Goal: Task Accomplishment & Management: Use online tool/utility

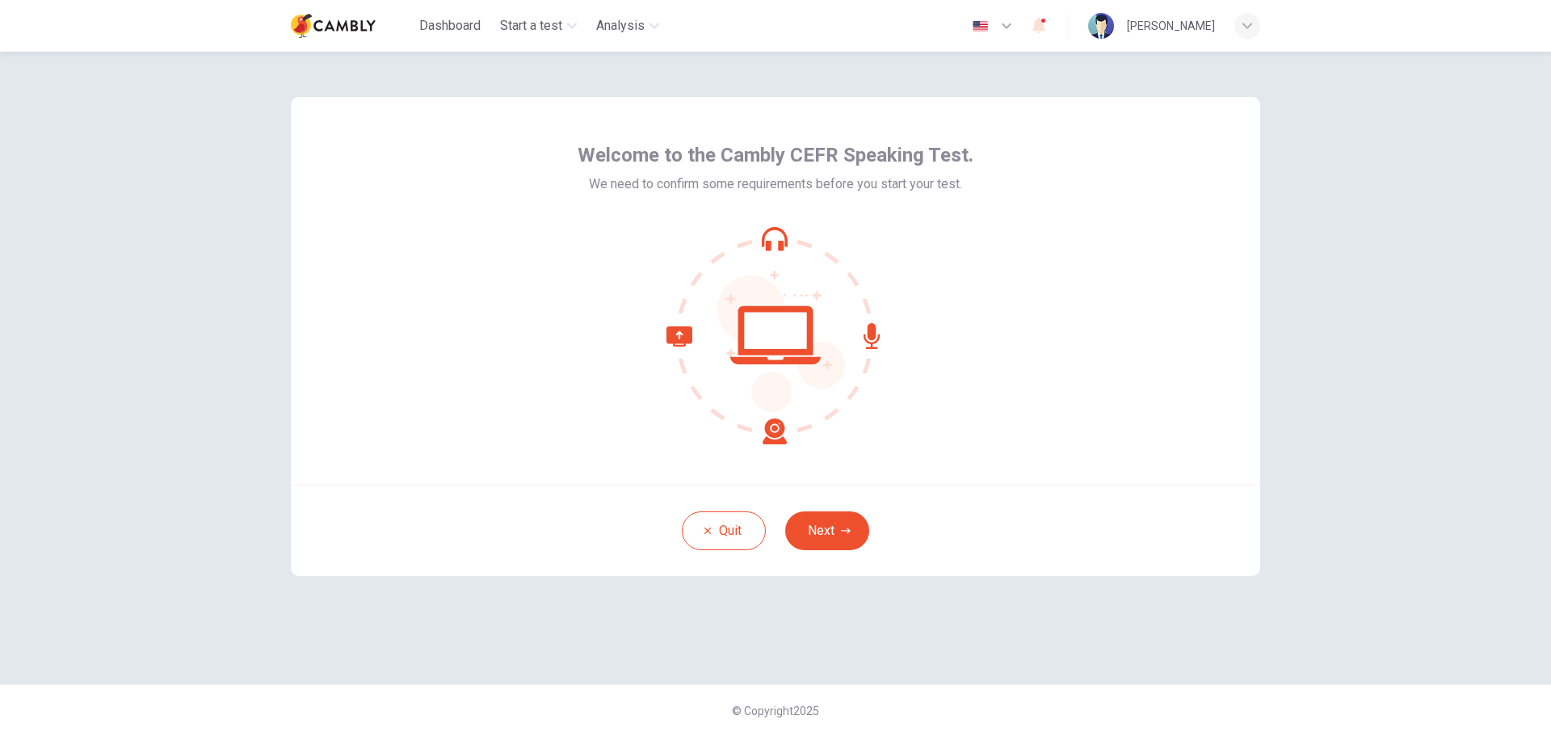
click at [853, 528] on button "Next" at bounding box center [827, 531] width 84 height 39
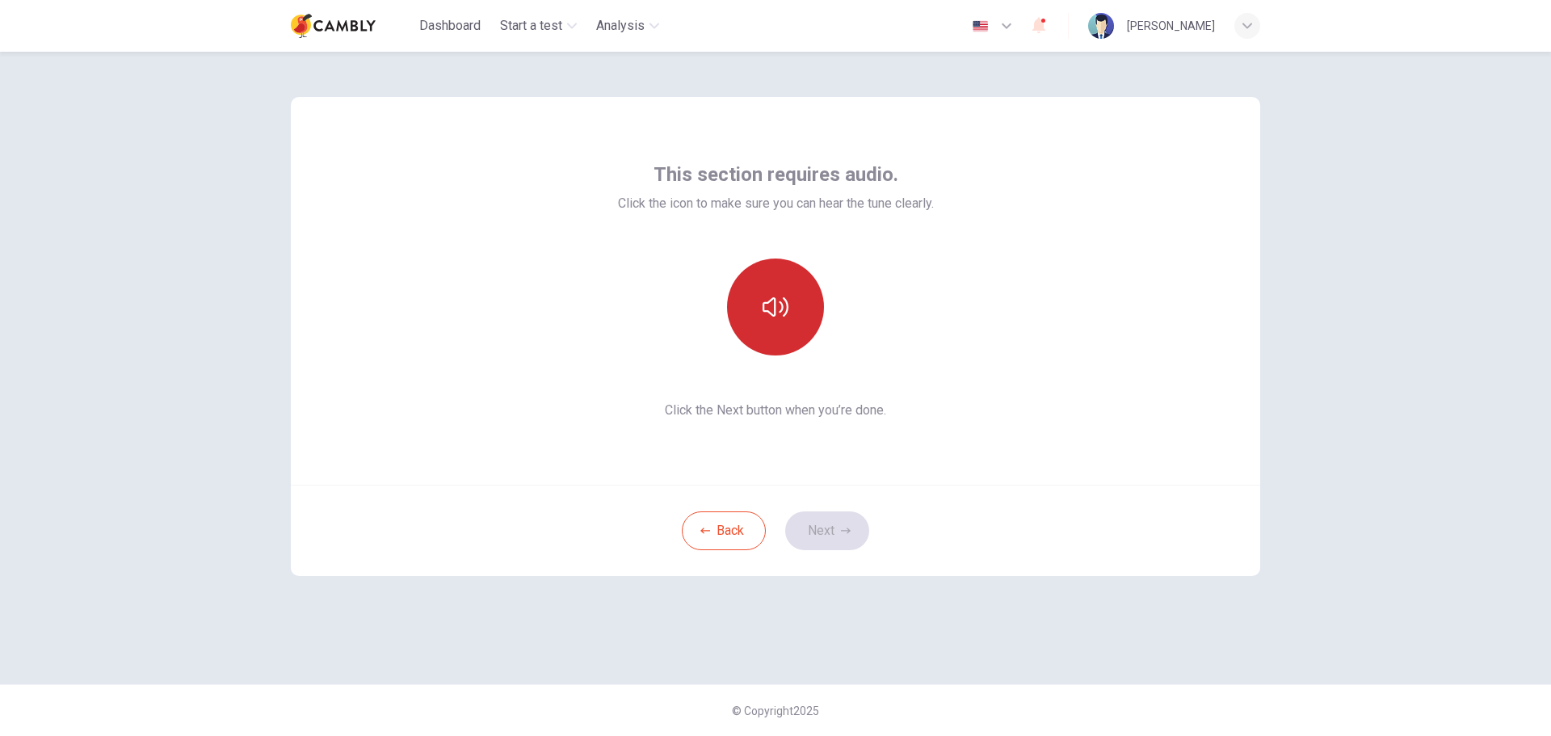
click at [782, 305] on icon "button" at bounding box center [776, 306] width 26 height 19
click at [841, 535] on icon "button" at bounding box center [846, 531] width 10 height 10
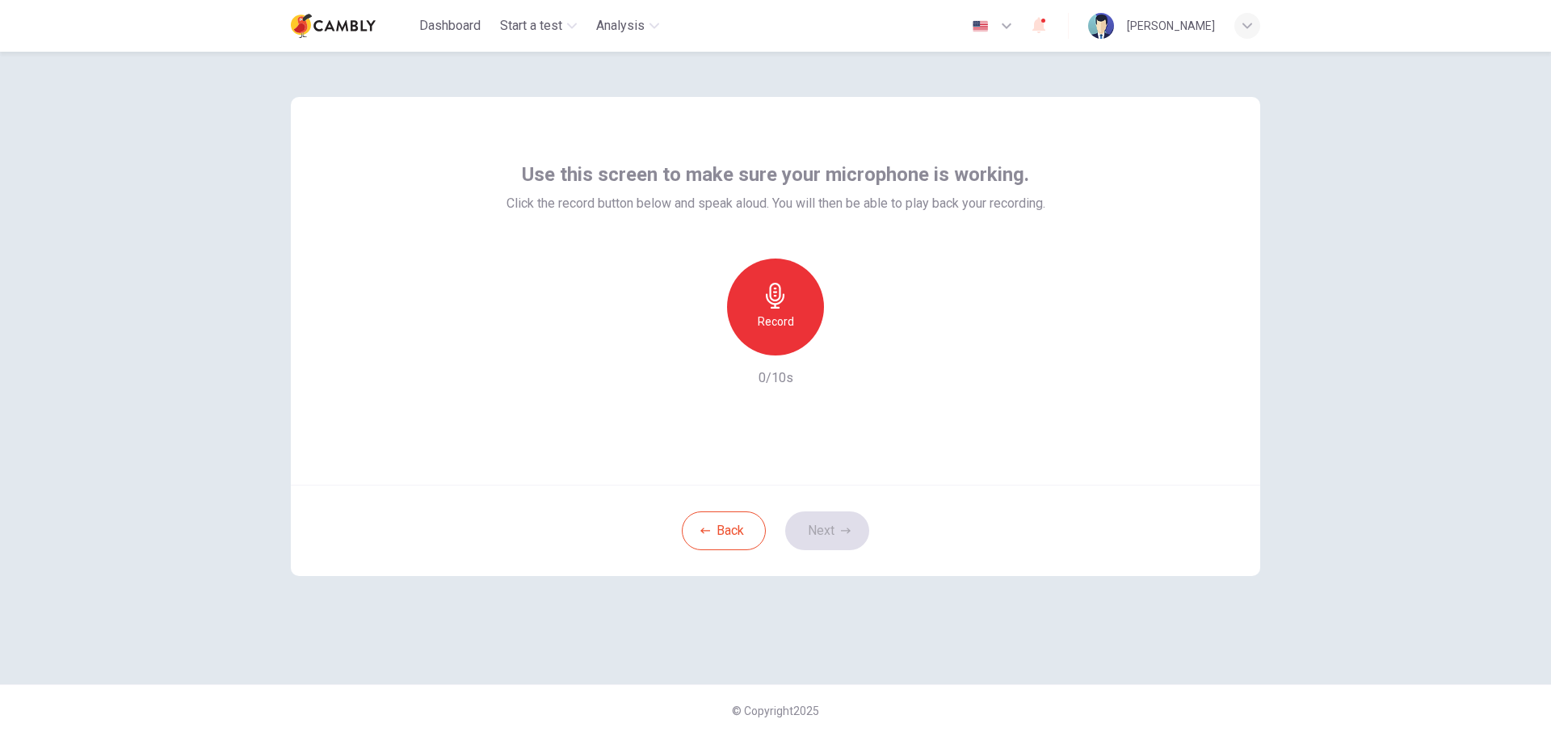
click at [790, 309] on div "Record" at bounding box center [775, 307] width 97 height 97
click at [797, 310] on div "Stop" at bounding box center [775, 307] width 97 height 97
click at [852, 345] on icon "button" at bounding box center [850, 343] width 16 height 16
click at [842, 526] on icon "button" at bounding box center [846, 531] width 10 height 10
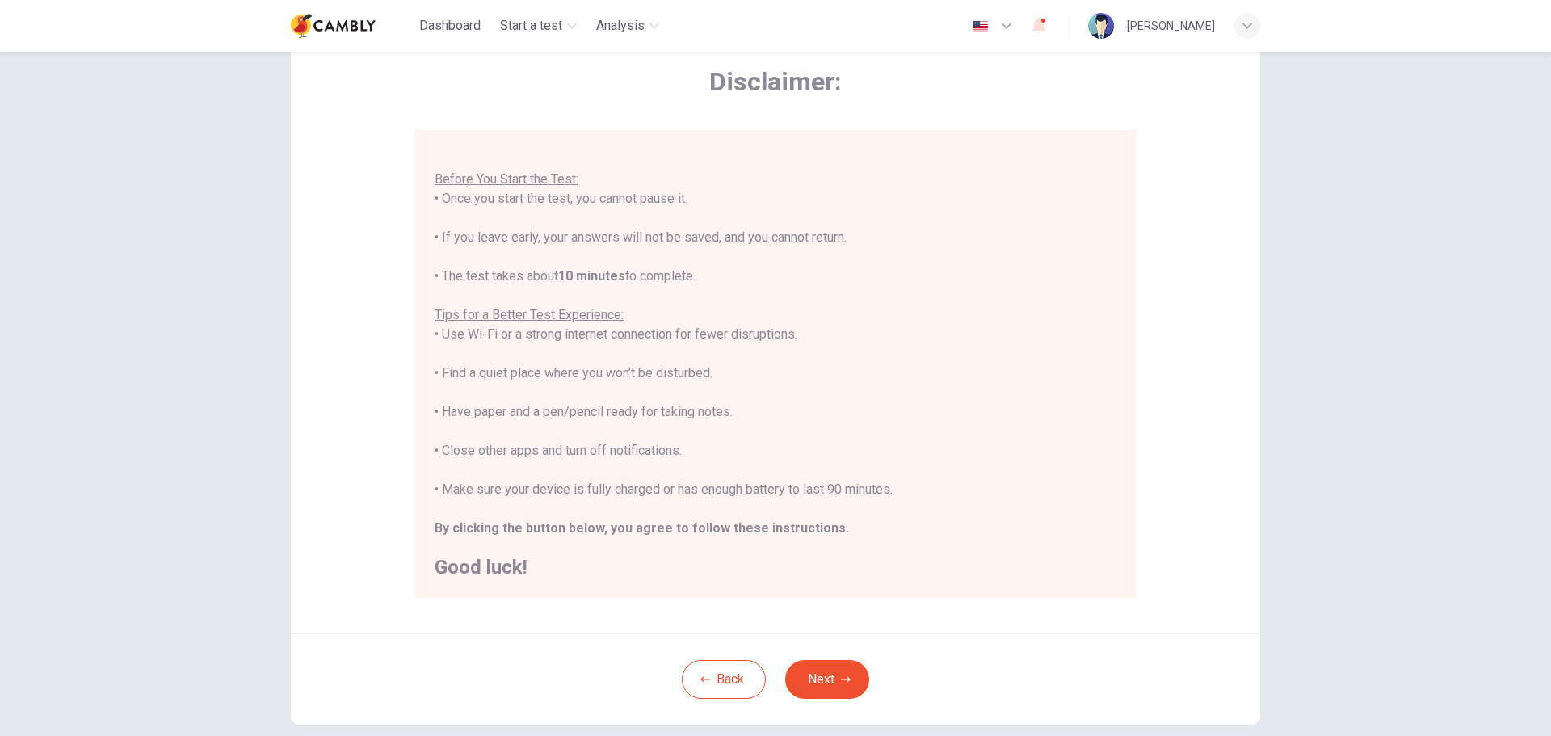
scroll to position [162, 0]
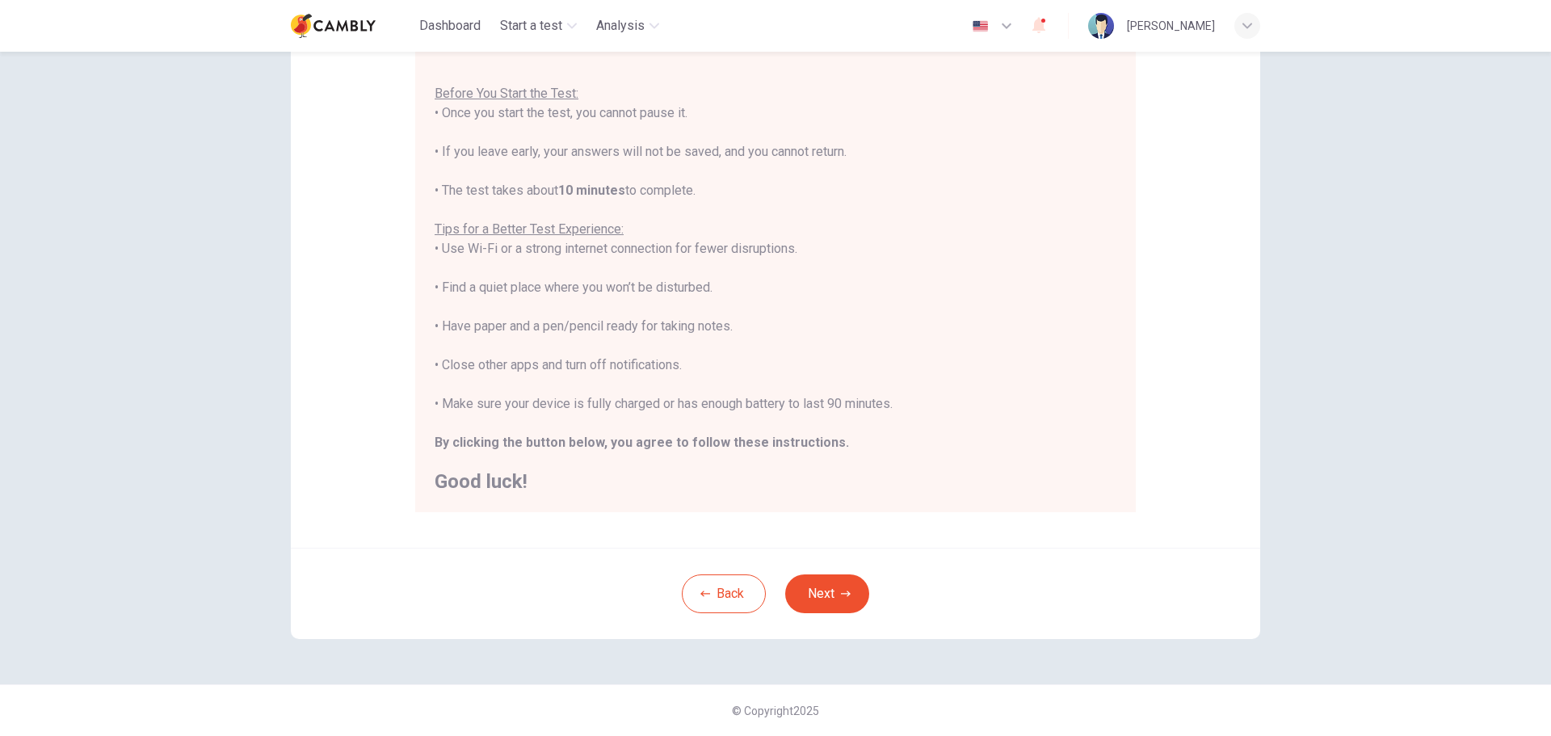
click at [841, 589] on icon "button" at bounding box center [846, 594] width 10 height 10
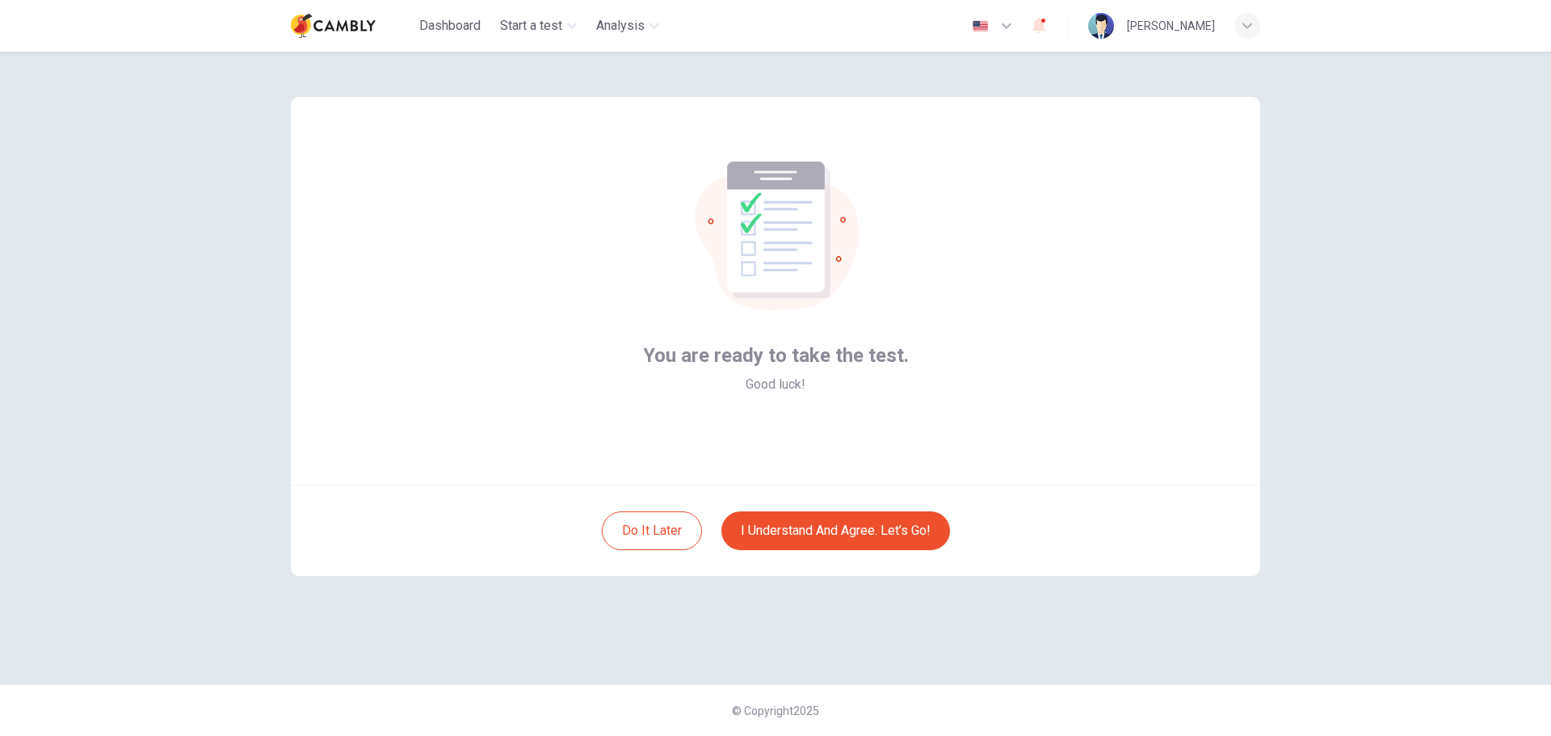
scroll to position [0, 0]
click at [875, 534] on button "I understand and agree. Let’s go!" at bounding box center [836, 531] width 229 height 39
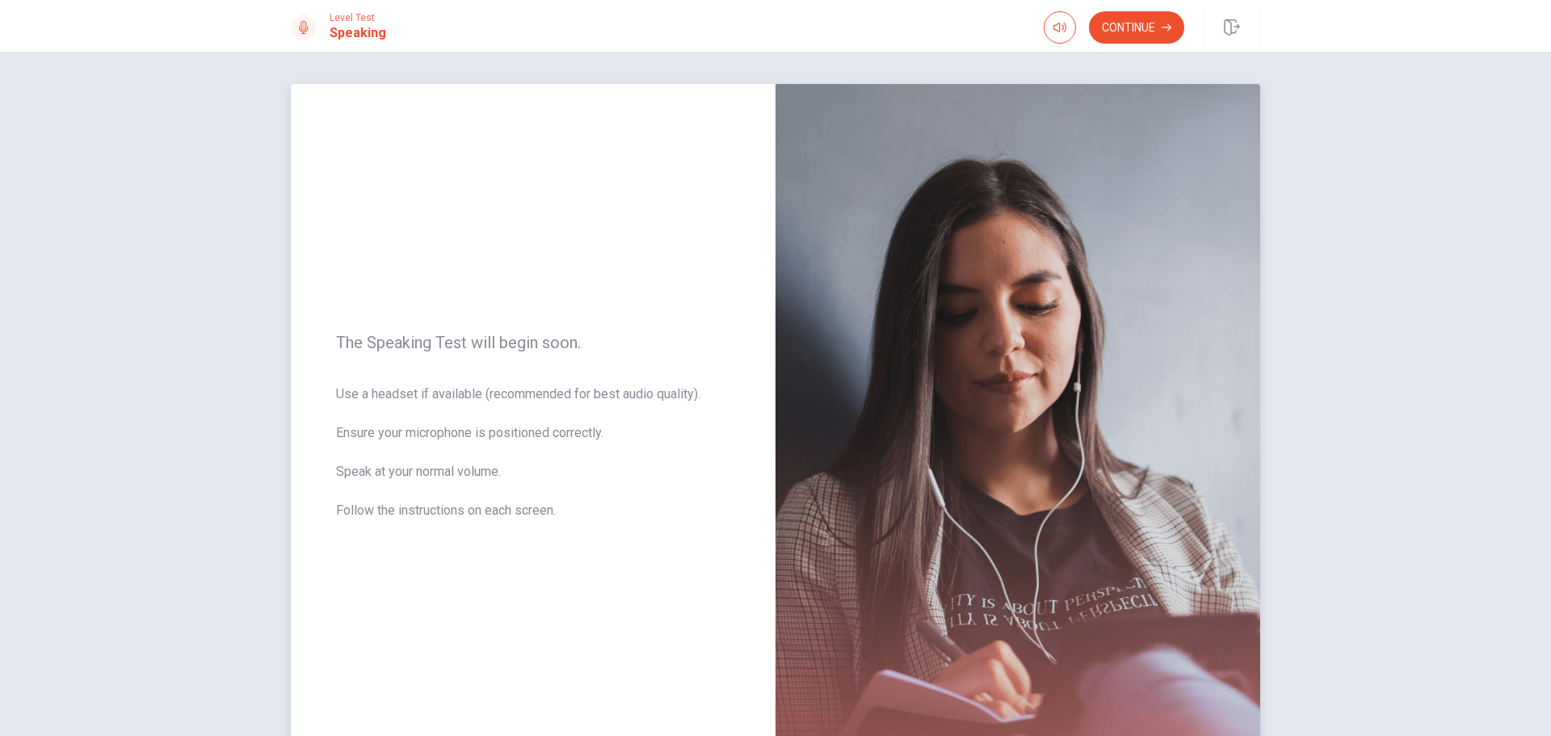
drag, startPoint x: 366, startPoint y: 346, endPoint x: 590, endPoint y: 499, distance: 271.4
click at [590, 499] on div "The Speaking Test will begin soon. Use a headset if available (recommended for …" at bounding box center [533, 436] width 485 height 705
drag, startPoint x: 336, startPoint y: 341, endPoint x: 397, endPoint y: 335, distance: 60.9
click at [417, 342] on span "The Speaking Test will begin soon." at bounding box center [533, 342] width 394 height 19
drag, startPoint x: 331, startPoint y: 390, endPoint x: 519, endPoint y: 398, distance: 187.6
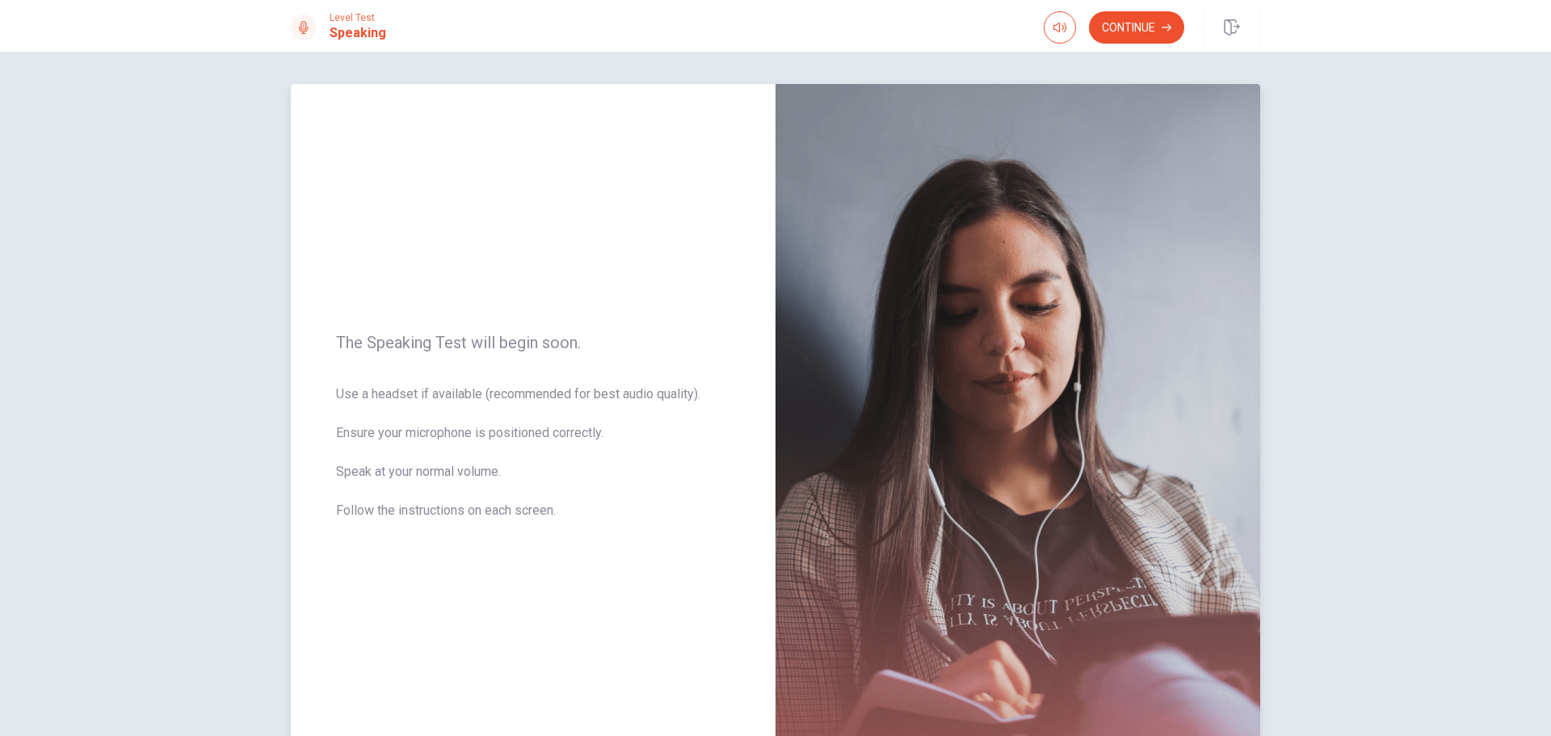
click at [519, 398] on div "The Speaking Test will begin soon. Use a headset if available (recommended for …" at bounding box center [533, 436] width 485 height 705
click at [1156, 28] on button "Continue" at bounding box center [1136, 27] width 95 height 32
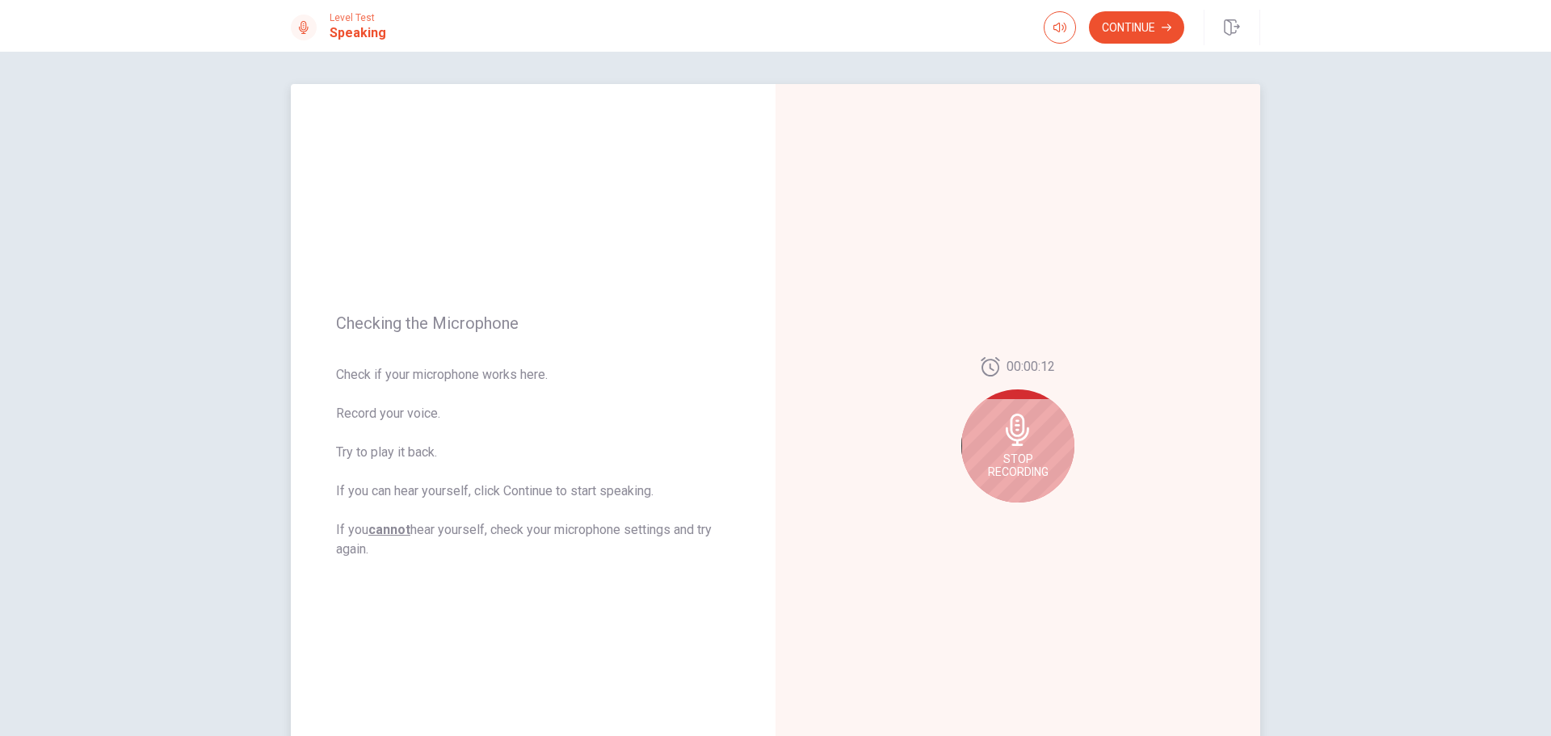
drag, startPoint x: 339, startPoint y: 374, endPoint x: 490, endPoint y: 429, distance: 160.0
click at [490, 429] on span "Check if your microphone works here. Record your voice. Try to play it back. If…" at bounding box center [533, 462] width 394 height 194
click at [1030, 460] on span "Stop Recording" at bounding box center [1018, 466] width 61 height 26
click at [1032, 514] on icon "Play Audio" at bounding box center [1035, 516] width 7 height 10
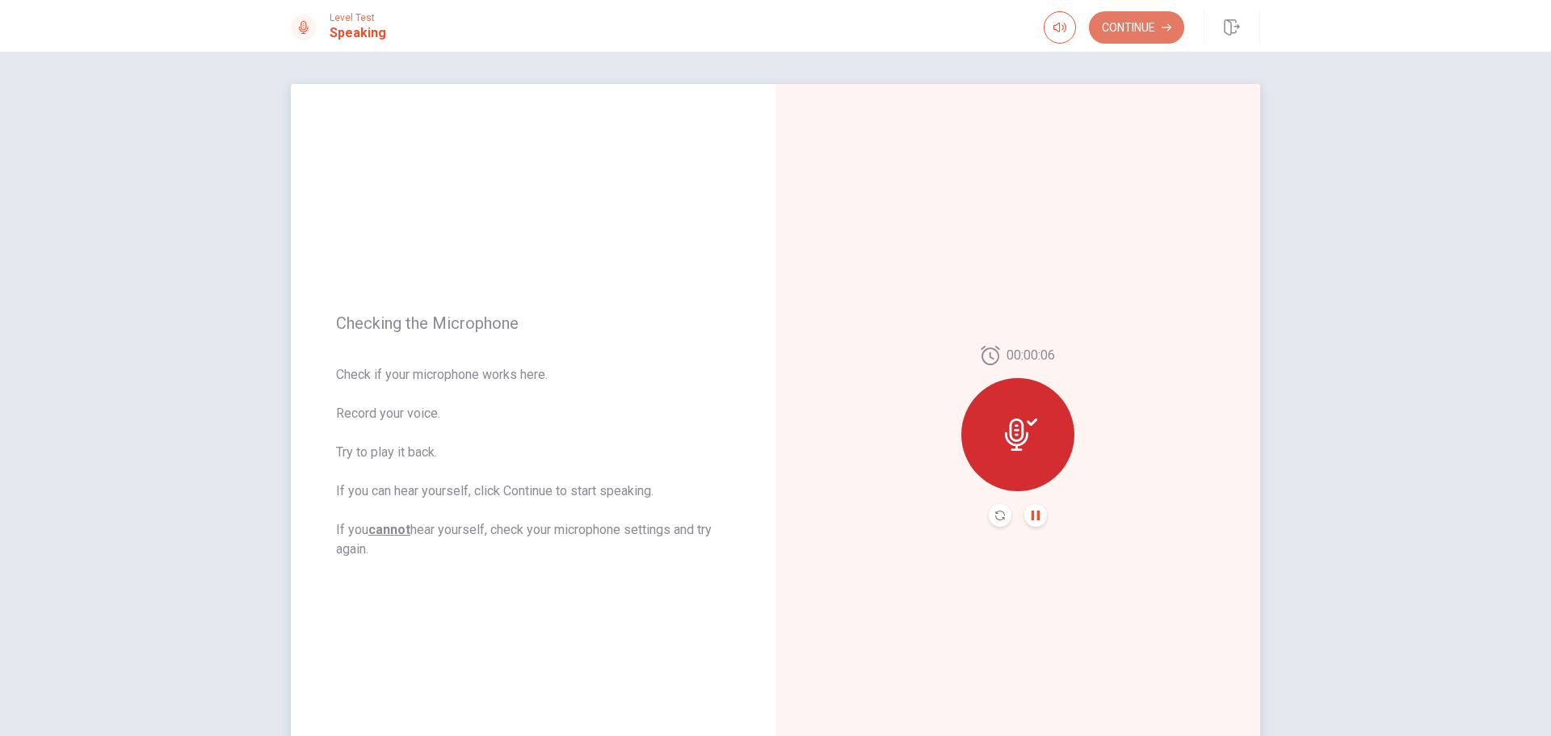
click at [1128, 21] on button "Continue" at bounding box center [1136, 27] width 95 height 32
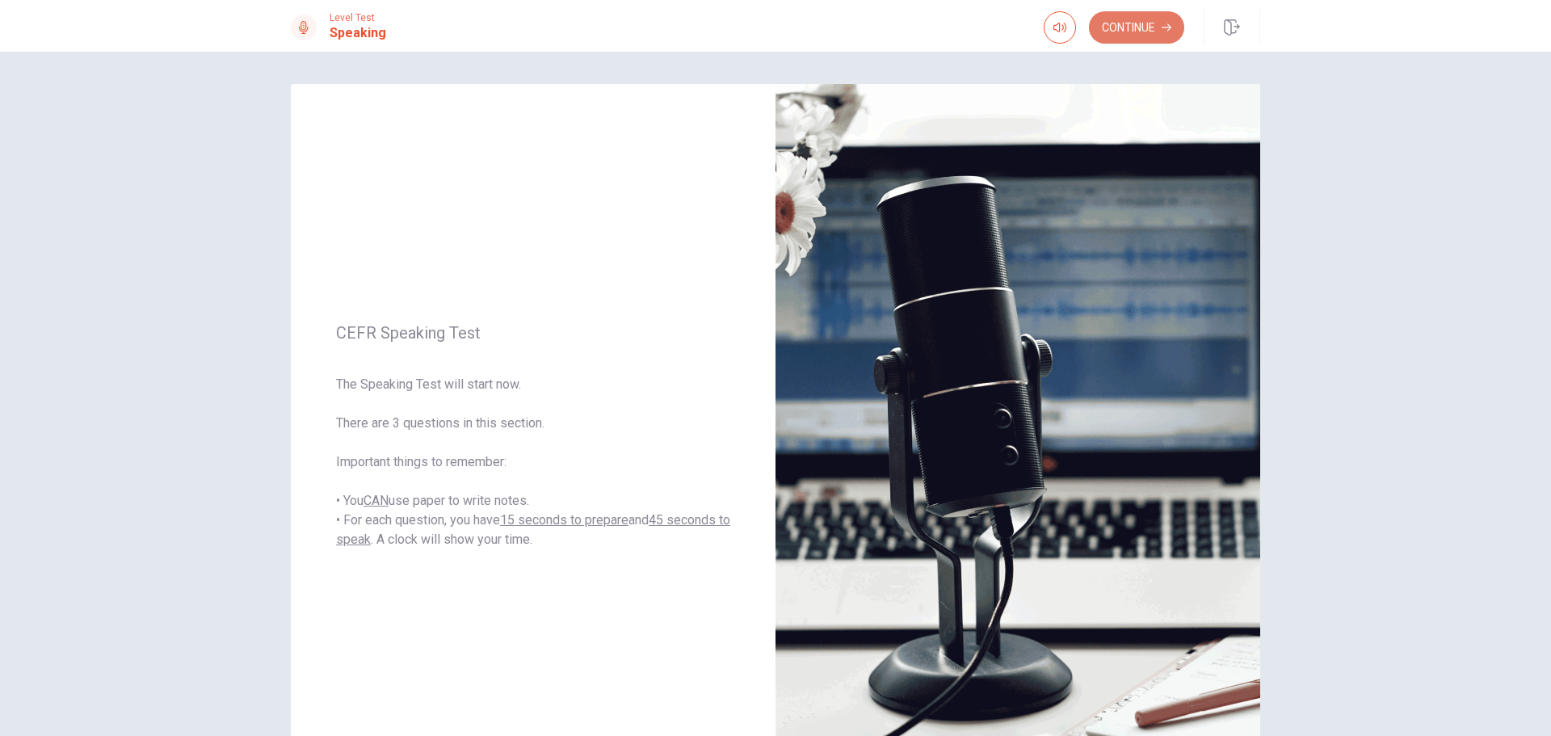
click at [1150, 32] on button "Continue" at bounding box center [1136, 27] width 95 height 32
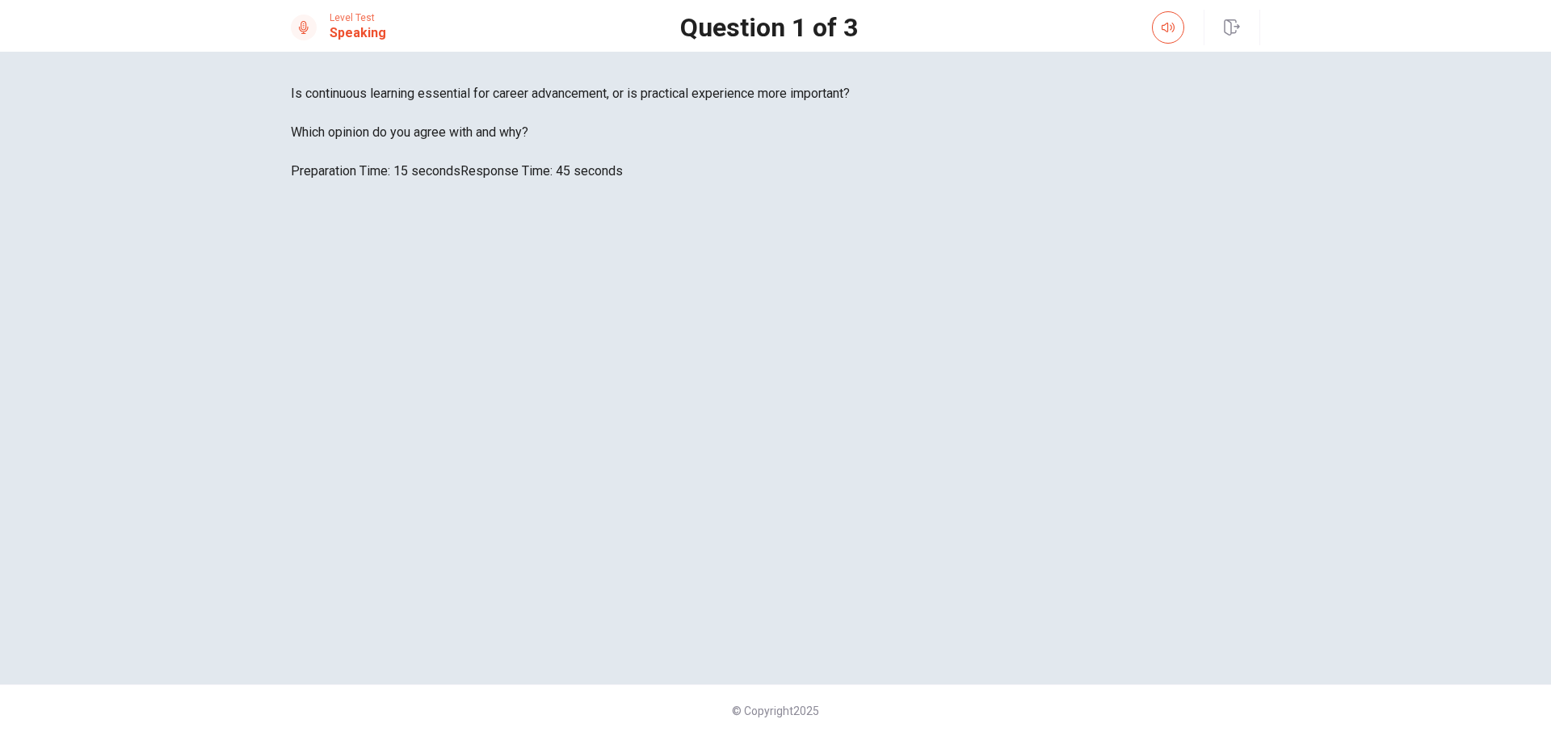
click at [1080, 181] on div at bounding box center [776, 181] width 970 height 0
drag, startPoint x: 579, startPoint y: 434, endPoint x: 457, endPoint y: 446, distance: 121.8
click at [457, 181] on div "Is continuous learning essential for career advancement, or is practical experi…" at bounding box center [776, 132] width 970 height 97
drag, startPoint x: 484, startPoint y: 398, endPoint x: 389, endPoint y: 398, distance: 94.5
click at [389, 103] on span "Is it more important for a company to offer competitive salaries or a positive …" at bounding box center [776, 93] width 970 height 19
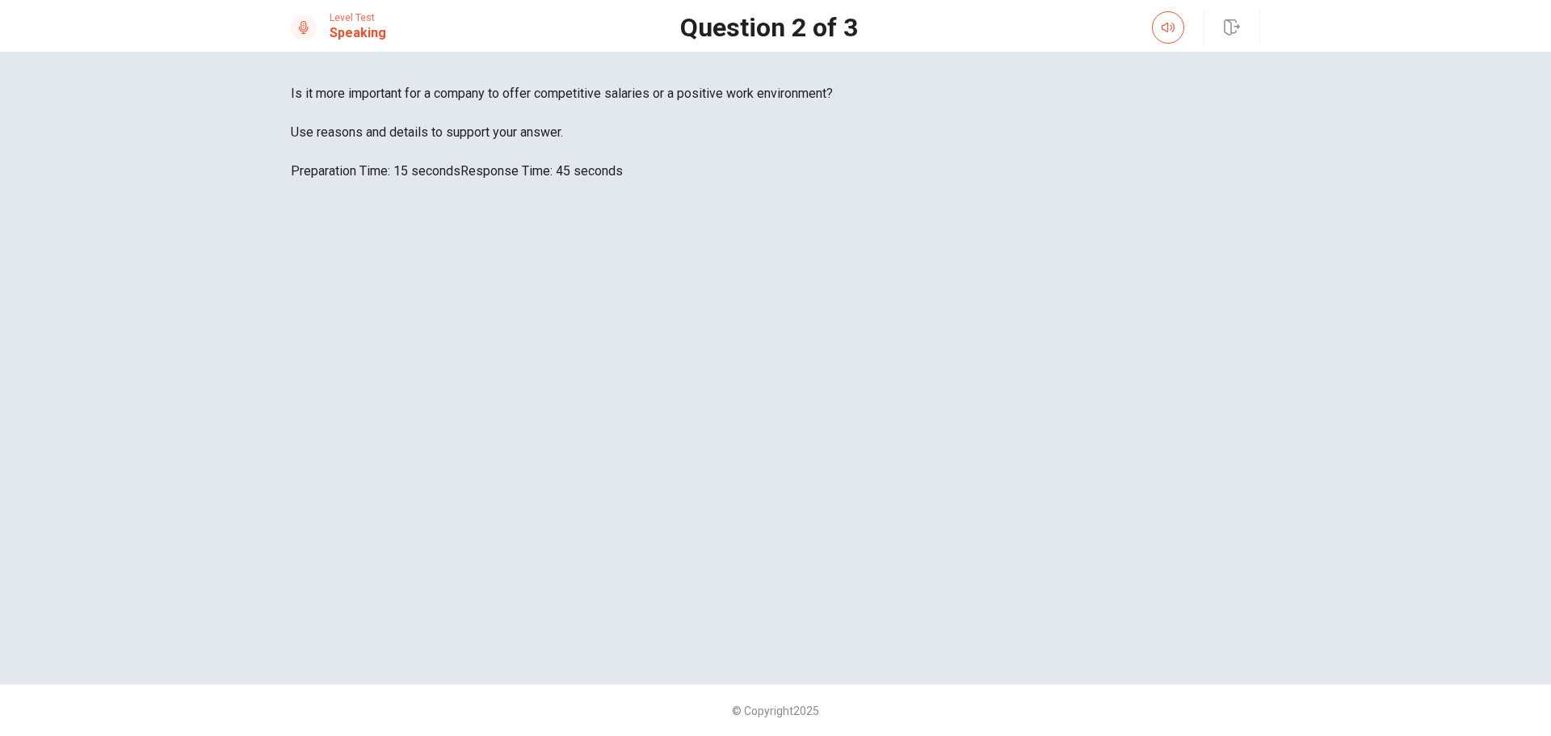
drag, startPoint x: 389, startPoint y: 398, endPoint x: 462, endPoint y: 399, distance: 73.6
click at [462, 103] on span "Is it more important for a company to offer competitive salaries or a positive …" at bounding box center [776, 93] width 970 height 19
drag, startPoint x: 329, startPoint y: 374, endPoint x: 528, endPoint y: 395, distance: 199.9
click at [528, 181] on div "Is it more important for a company to offer competitive salaries or a positive …" at bounding box center [776, 132] width 970 height 97
click at [431, 181] on div "Is it more important for a company to offer competitive salaries or a positive …" at bounding box center [776, 132] width 970 height 97
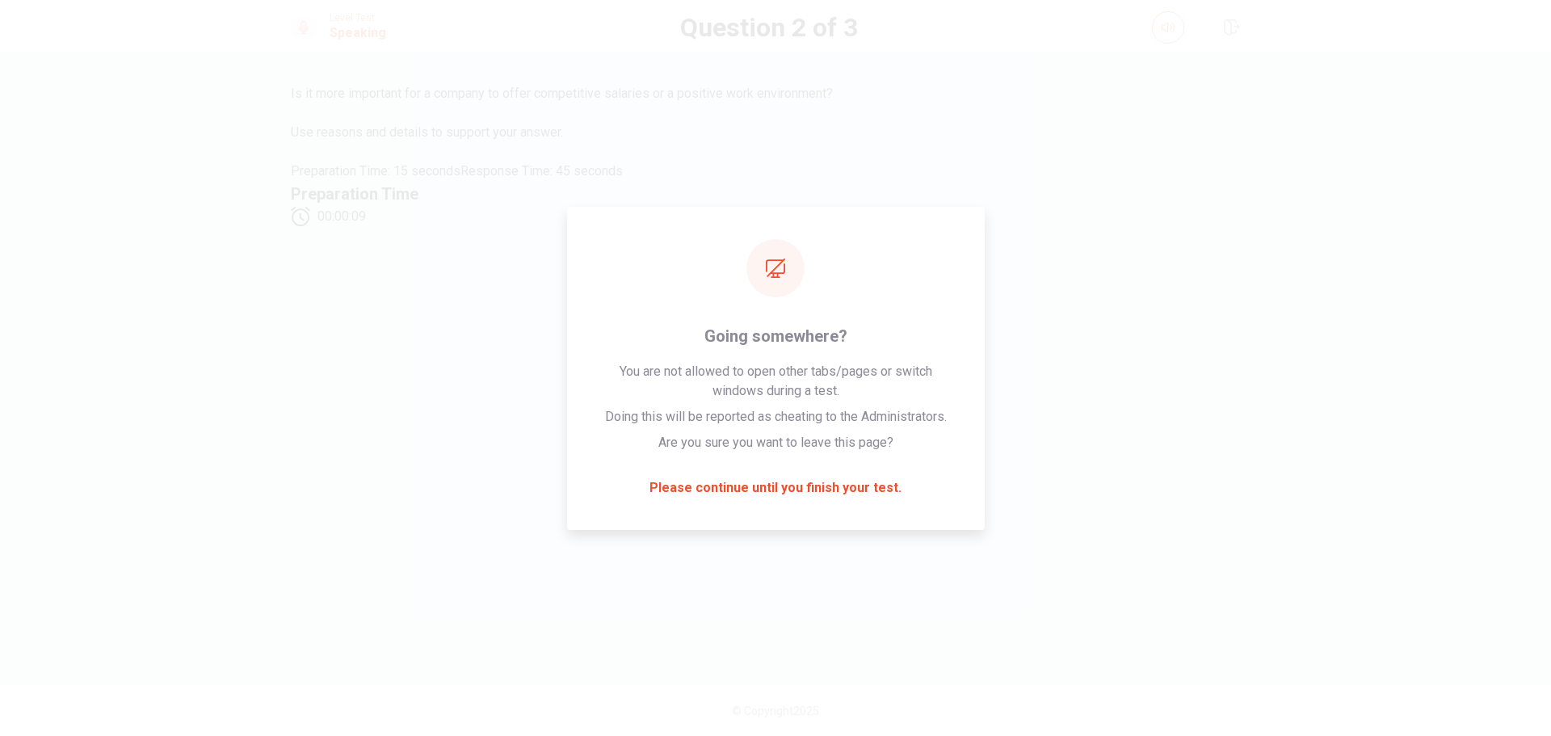
click at [440, 181] on div "Is it more important for a company to offer competitive salaries or a positive …" at bounding box center [776, 132] width 970 height 97
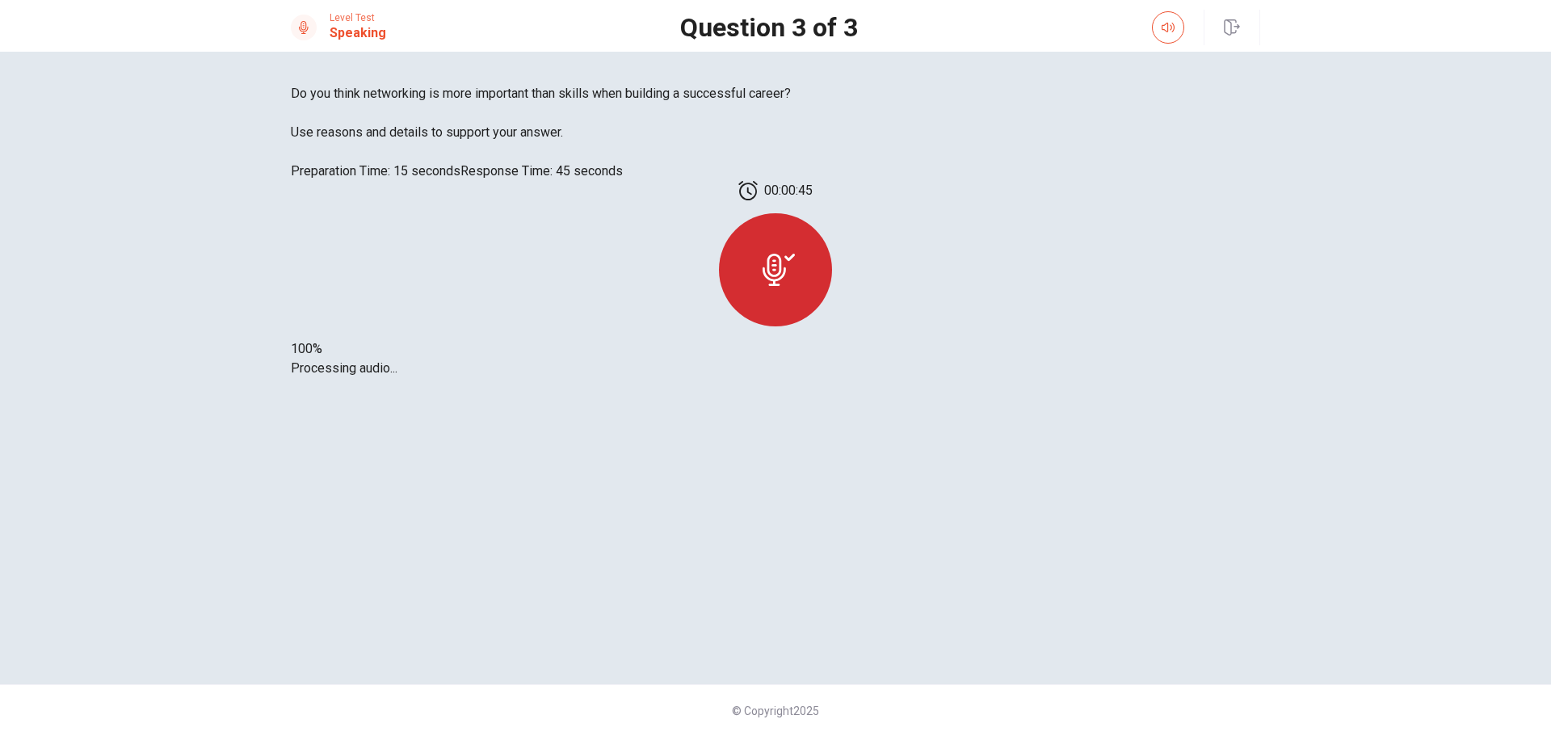
click at [832, 326] on div at bounding box center [775, 269] width 113 height 113
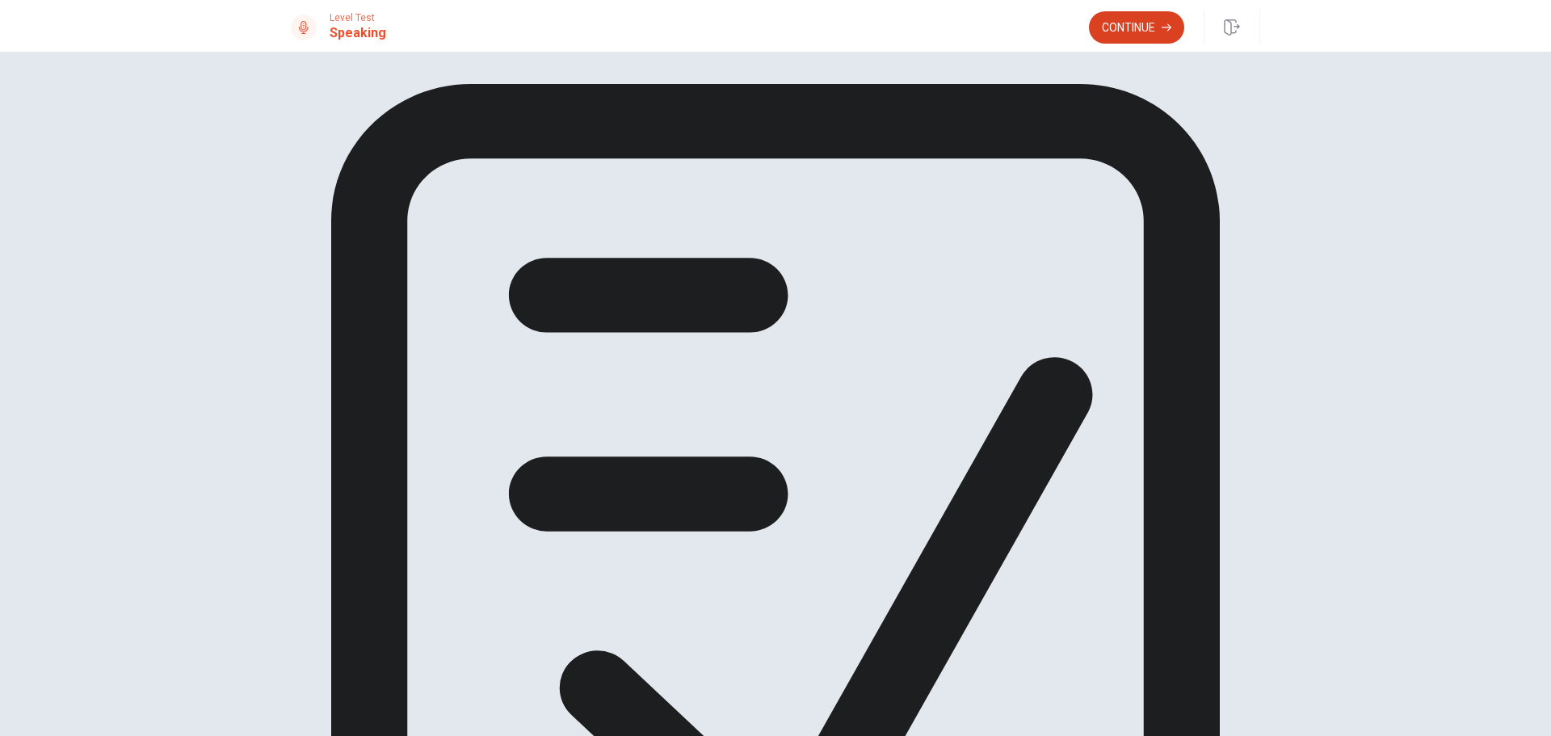
click at [1145, 25] on button "Continue" at bounding box center [1136, 27] width 95 height 32
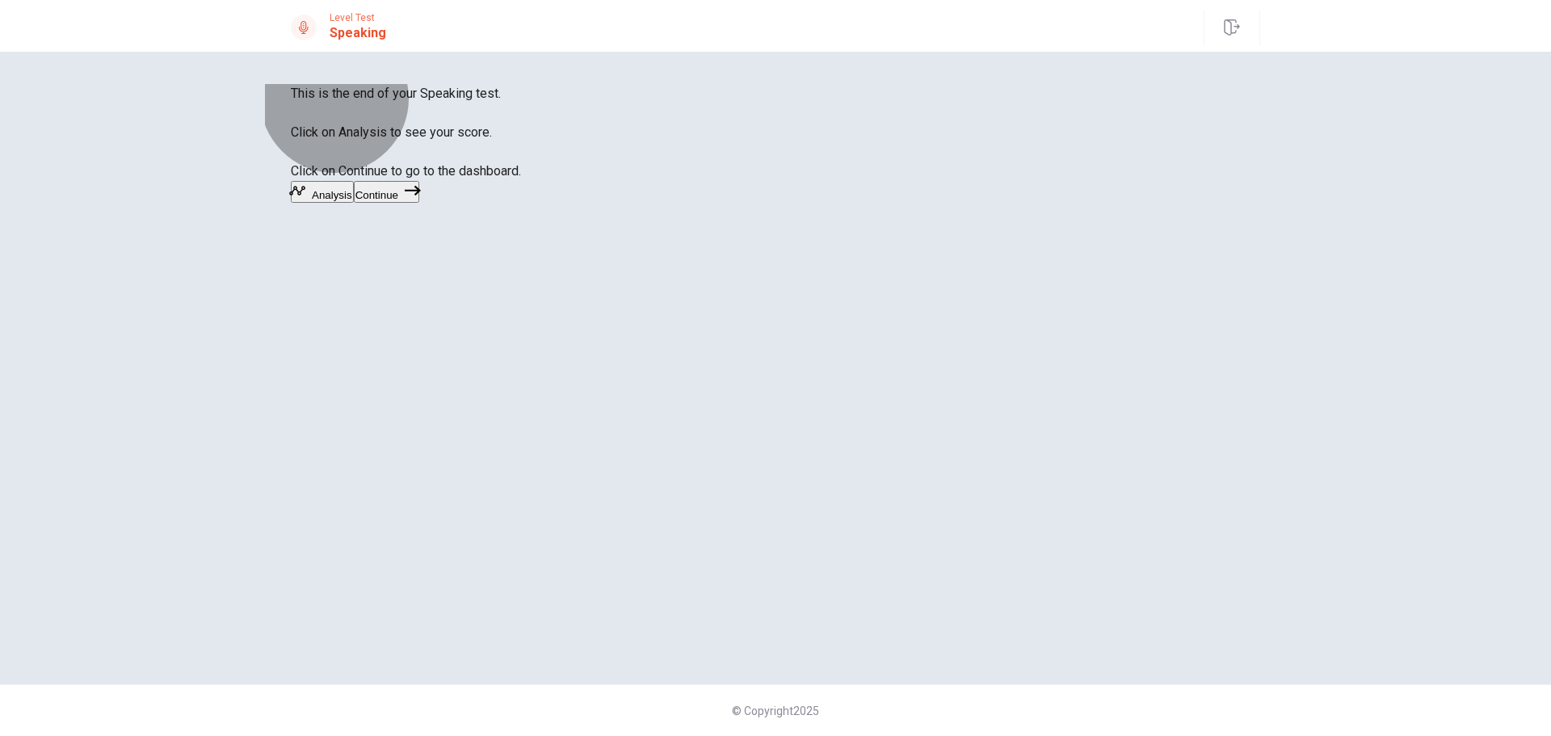
click at [419, 203] on button "Continue" at bounding box center [386, 192] width 65 height 22
